Goal: Information Seeking & Learning: Find specific fact

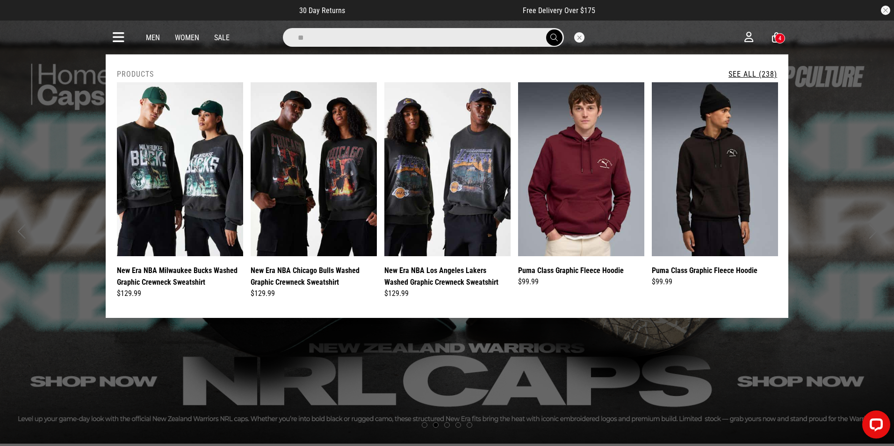
type input "*****"
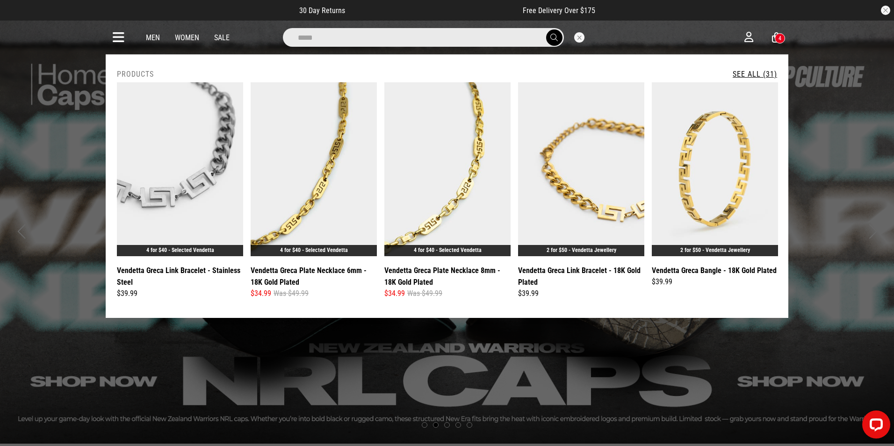
click at [745, 71] on link "See All (31)" at bounding box center [755, 74] width 44 height 9
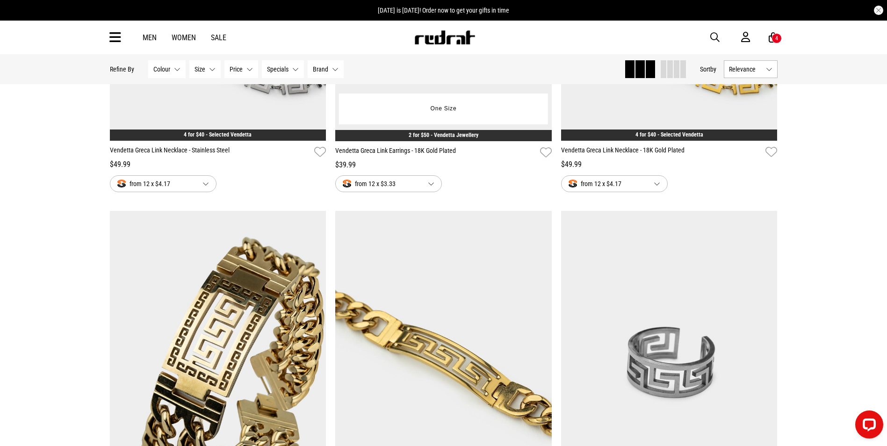
scroll to position [1590, 0]
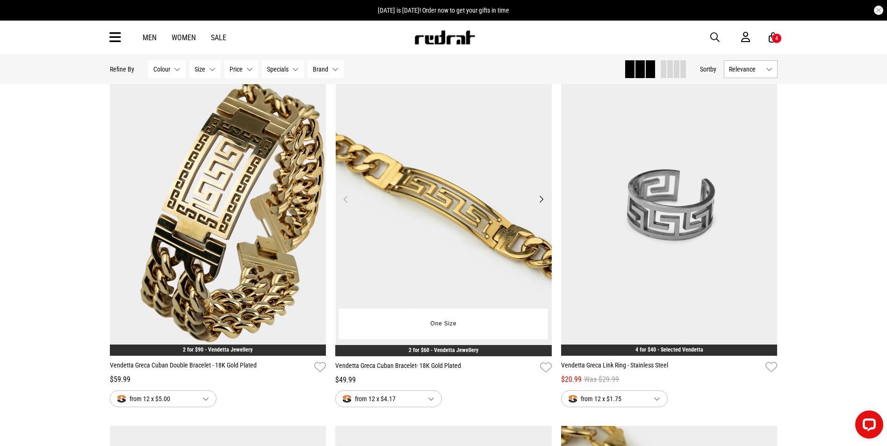
click at [430, 220] on img at bounding box center [444, 204] width 217 height 303
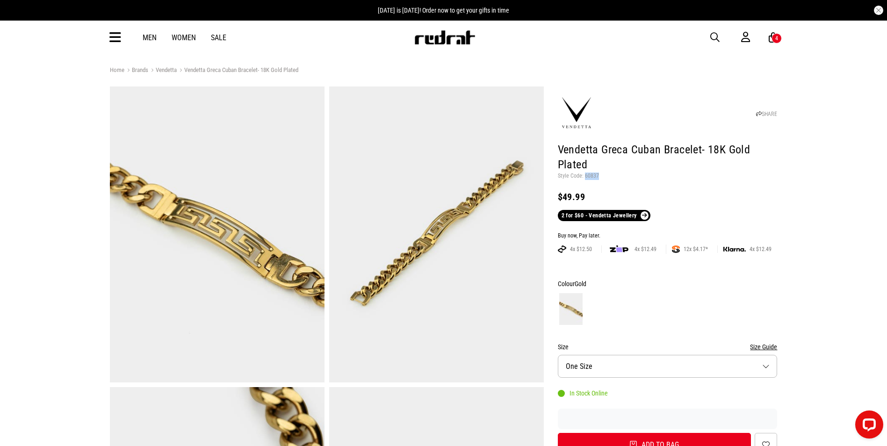
drag, startPoint x: 603, startPoint y: 175, endPoint x: 584, endPoint y: 177, distance: 19.3
click at [584, 177] on p "Style Code: 60837" at bounding box center [668, 176] width 220 height 7
copy p "60837"
